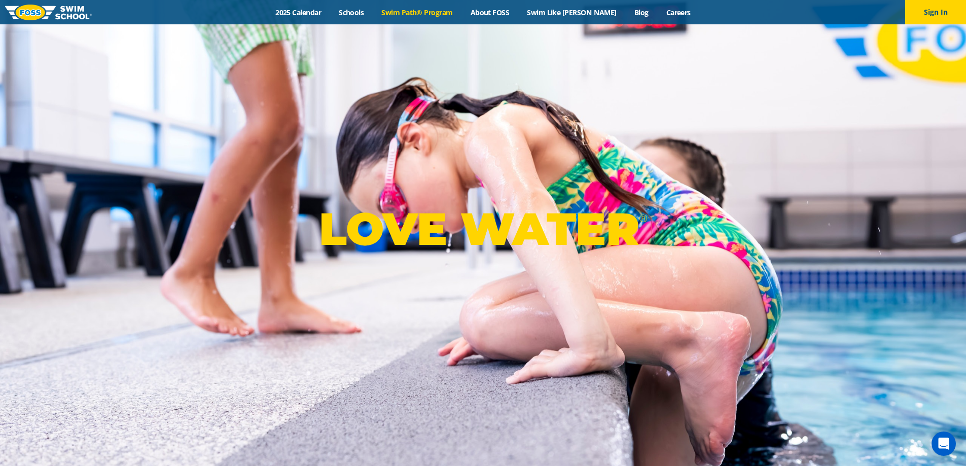
click at [405, 15] on link "Swim Path® Program" at bounding box center [417, 13] width 89 height 10
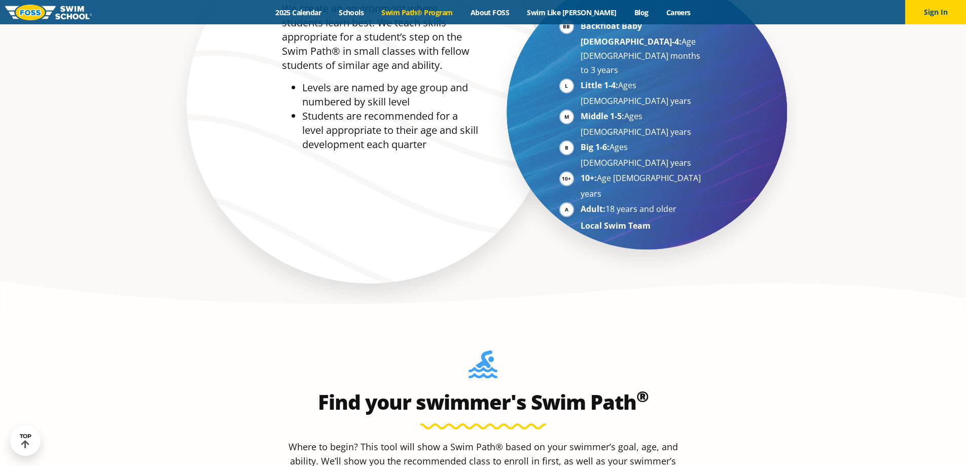
scroll to position [963, 0]
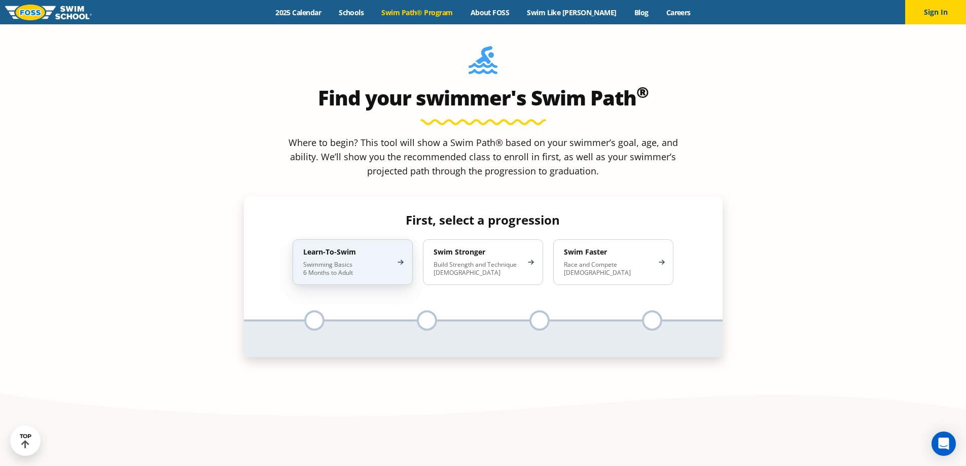
click at [356, 261] on p "Swimming Basics 6 Months to Adult" at bounding box center [347, 269] width 89 height 16
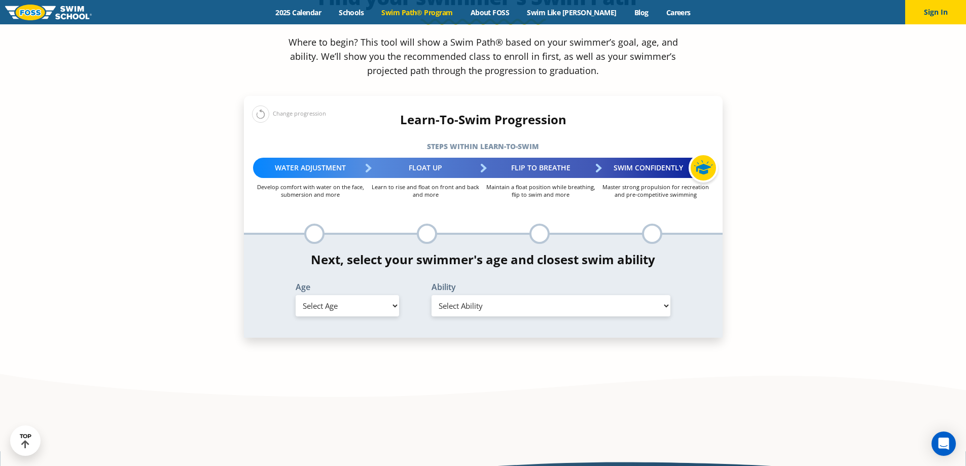
scroll to position [1065, 0]
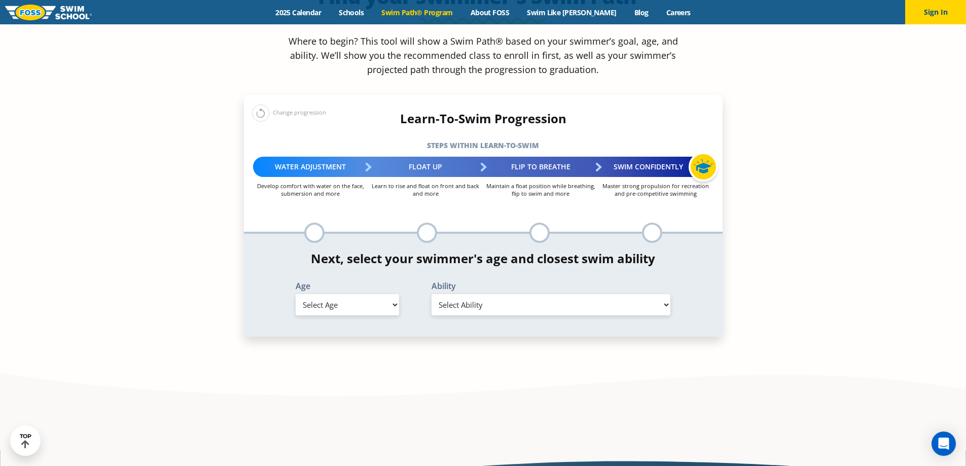
click at [337, 294] on select "Select Age [DEMOGRAPHIC_DATA] months - 1 year 1 year 2 years 3 years 4 years 5 …" at bounding box center [347, 304] width 103 height 21
select select "2-years"
click at [296, 294] on select "Select Age [DEMOGRAPHIC_DATA] months - 1 year 1 year 2 years 3 years 4 years 5 …" at bounding box center [347, 304] width 103 height 21
click at [463, 294] on select "Select Ability First in-water experience Comfortable with water poured over the…" at bounding box center [550, 304] width 239 height 21
click at [431, 294] on select "Select Ability First in-water experience Comfortable with water poured over the…" at bounding box center [550, 304] width 239 height 21
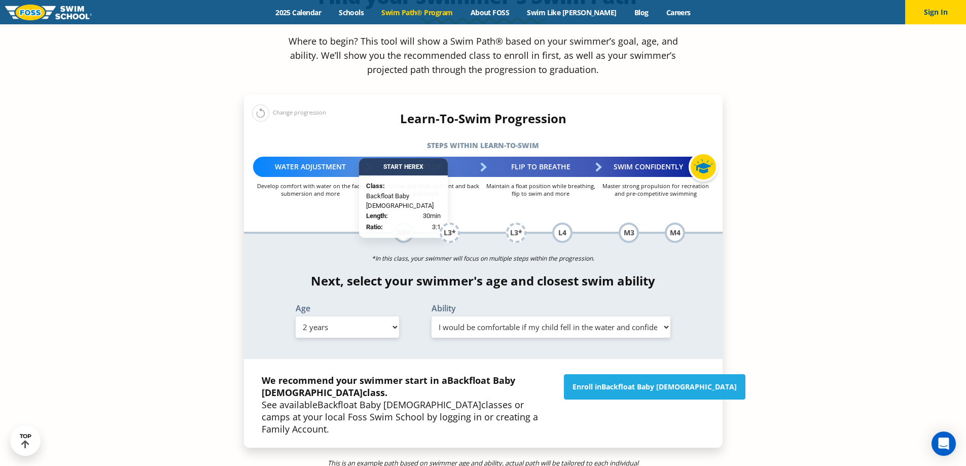
click at [465, 316] on select "Select Ability First in-water experience Comfortable with water poured over the…" at bounding box center [550, 326] width 239 height 21
select select "2-years-i-would-be-comfortable-if-my-child-fell-in-the-water-and-confident-they…"
click at [431, 316] on select "Select Ability First in-water experience Comfortable with water poured over the…" at bounding box center [550, 326] width 239 height 21
